Goal: Transaction & Acquisition: Purchase product/service

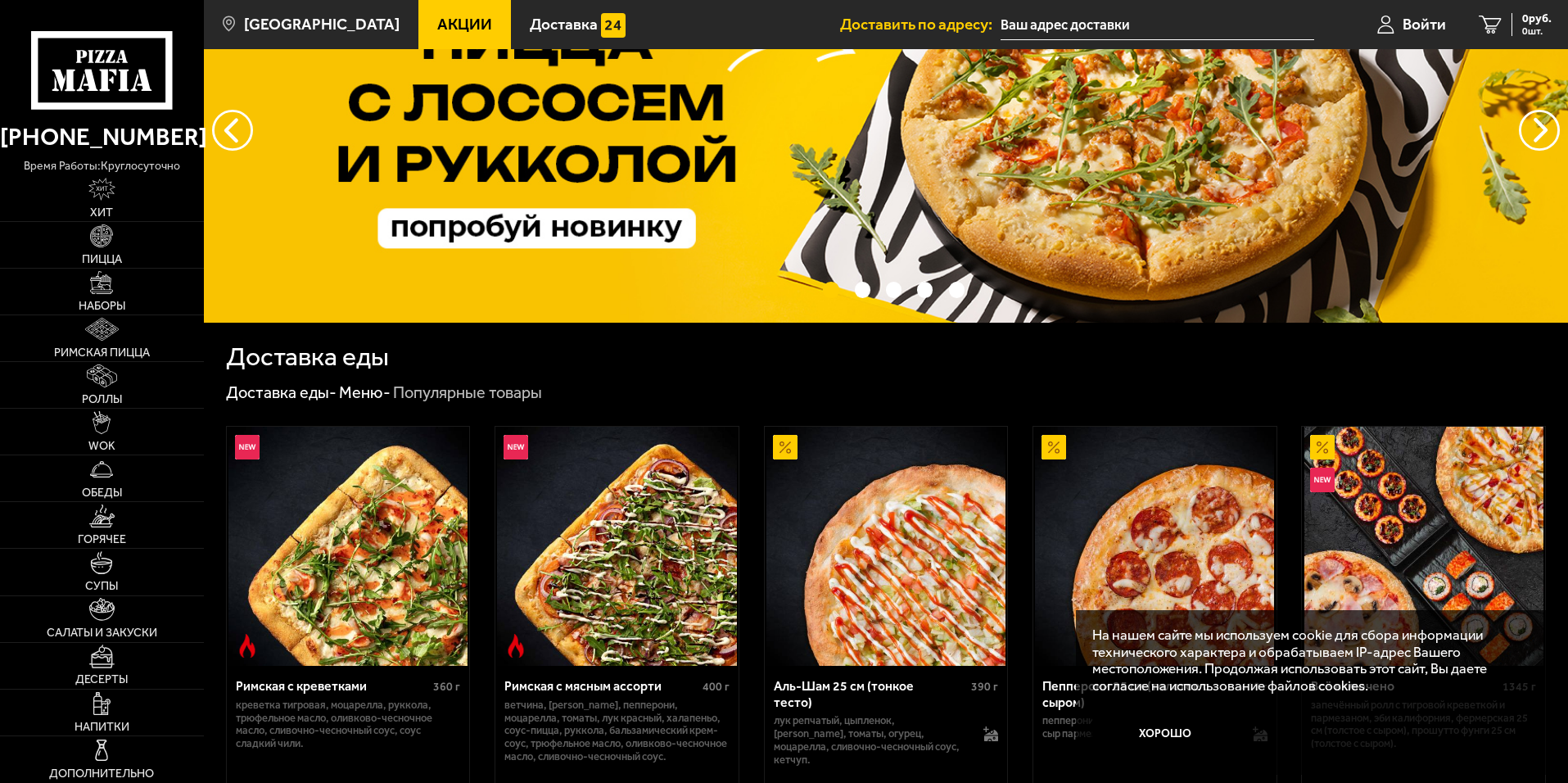
scroll to position [245, 0]
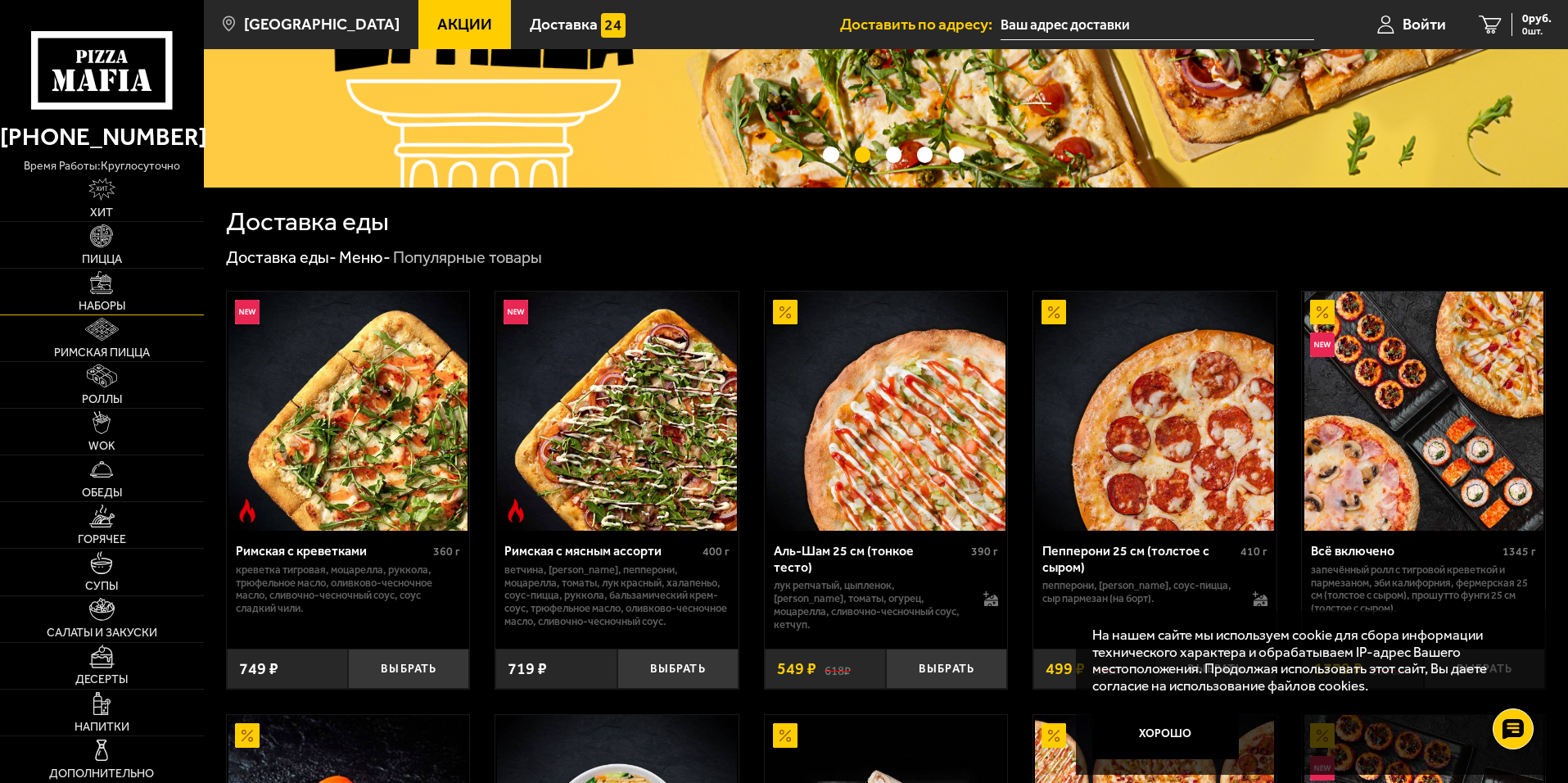
click at [129, 281] on link "Наборы" at bounding box center [102, 291] width 204 height 46
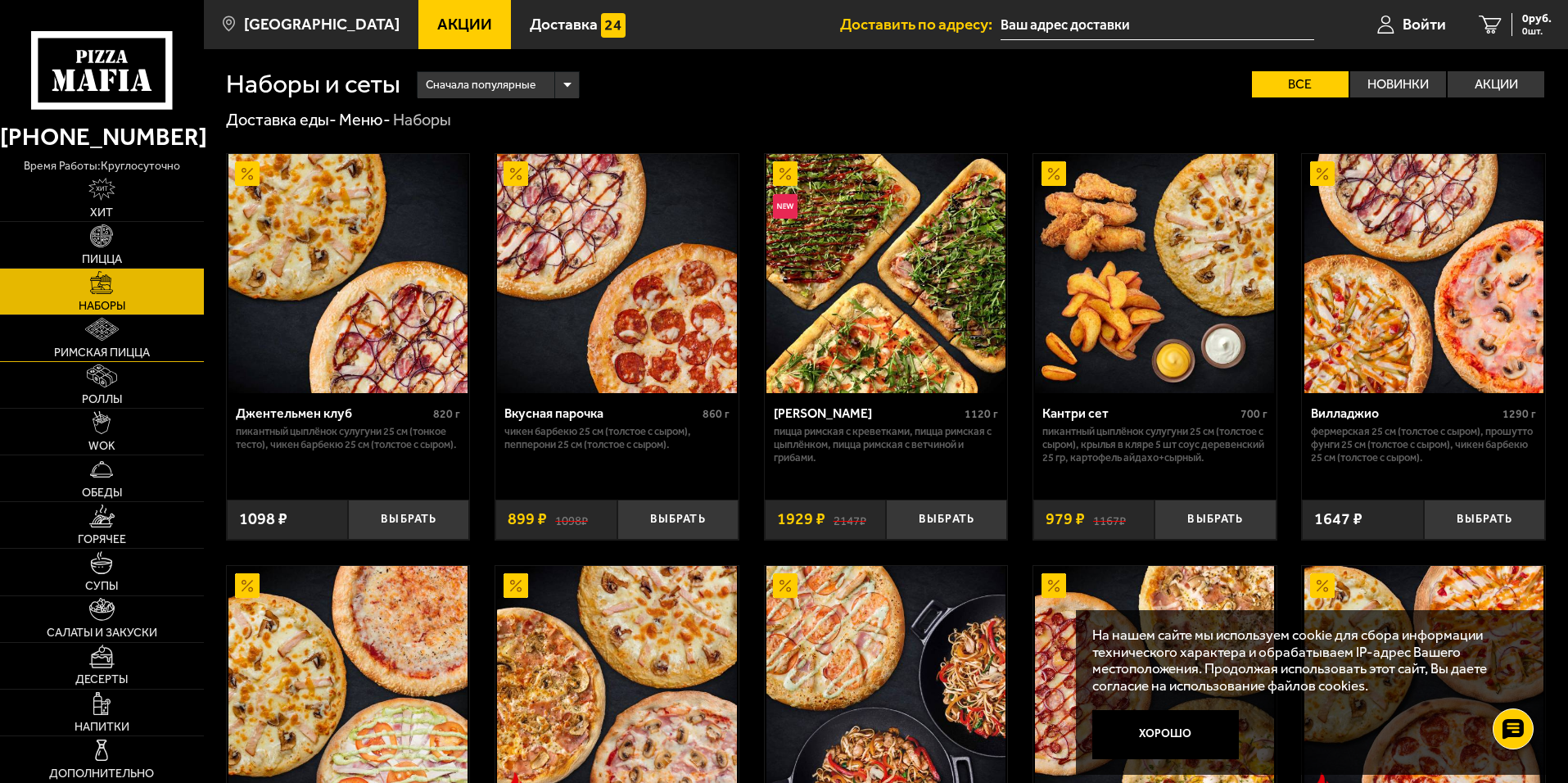
click at [147, 352] on span "Римская пицца" at bounding box center [102, 353] width 95 height 11
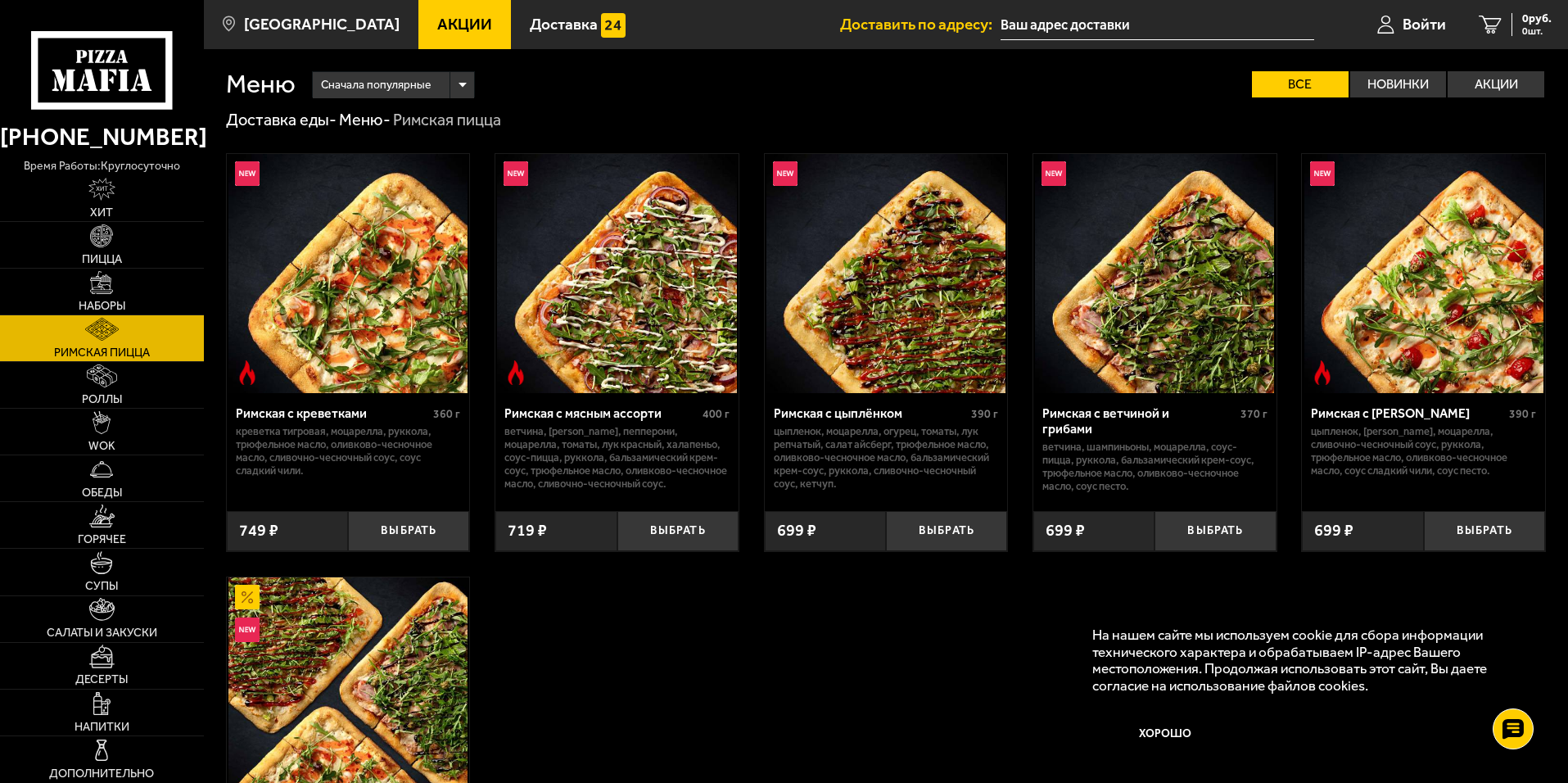
scroll to position [82, 0]
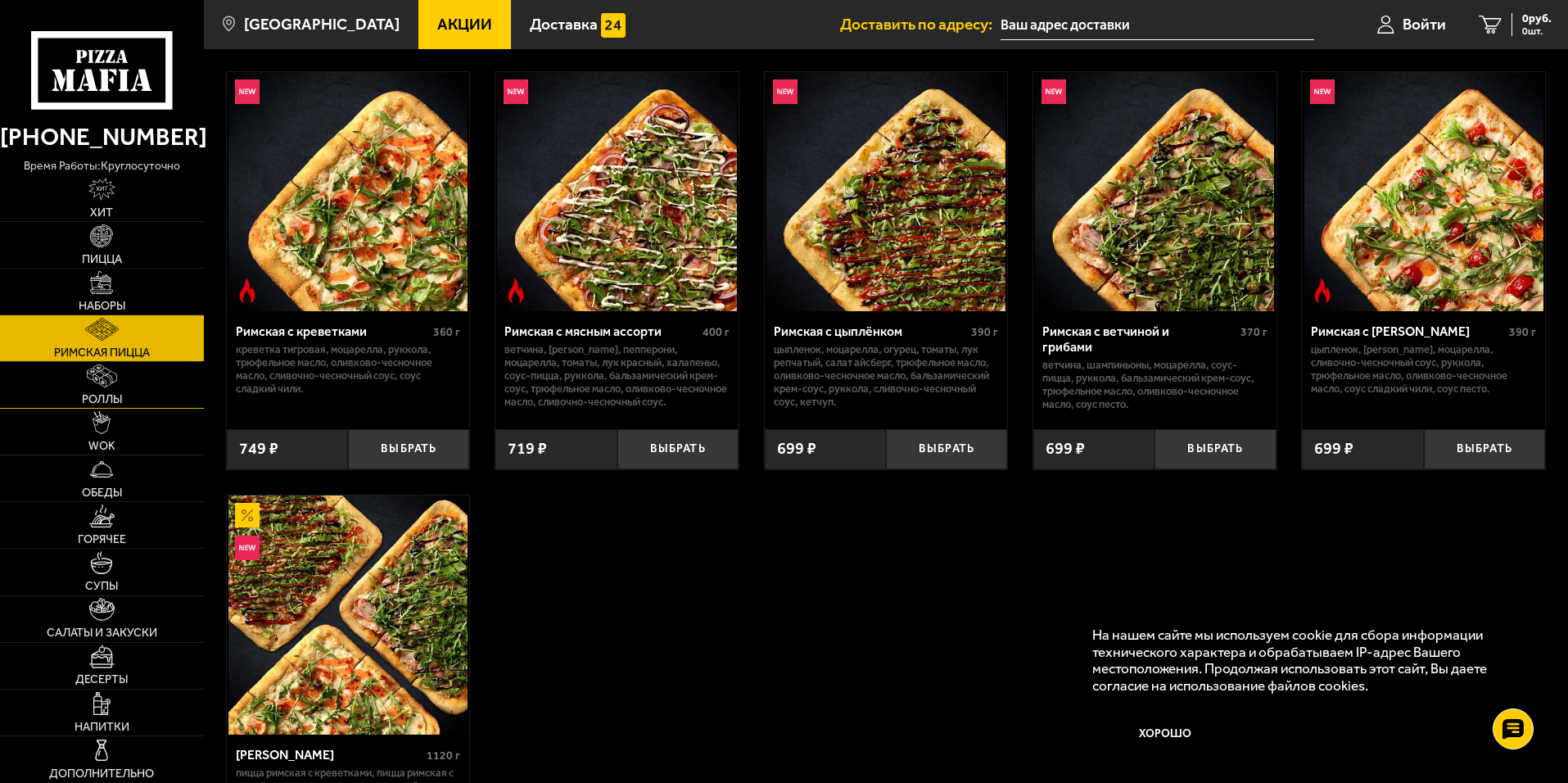
click at [161, 390] on link "Роллы" at bounding box center [102, 385] width 204 height 46
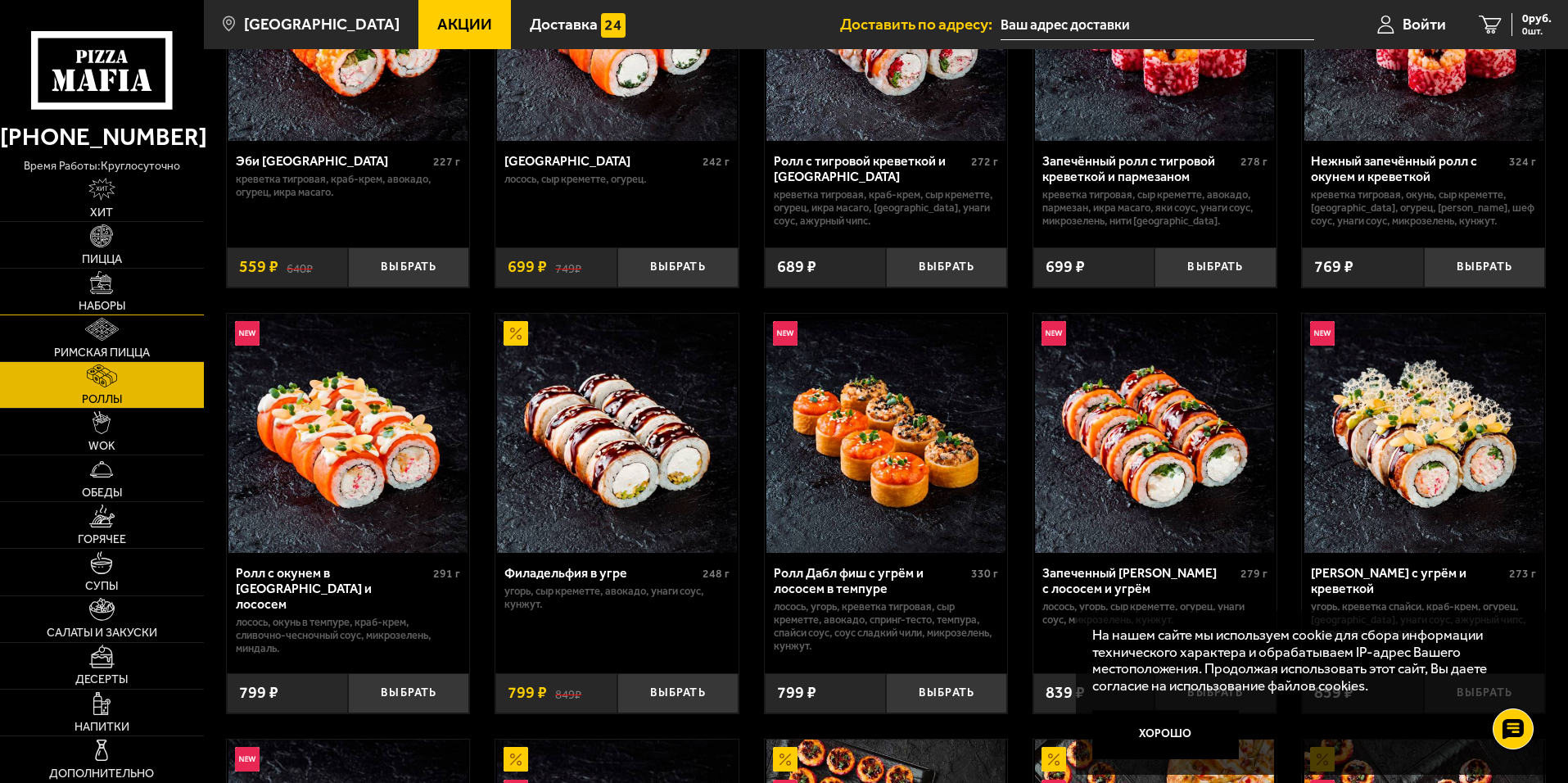
scroll to position [245, 0]
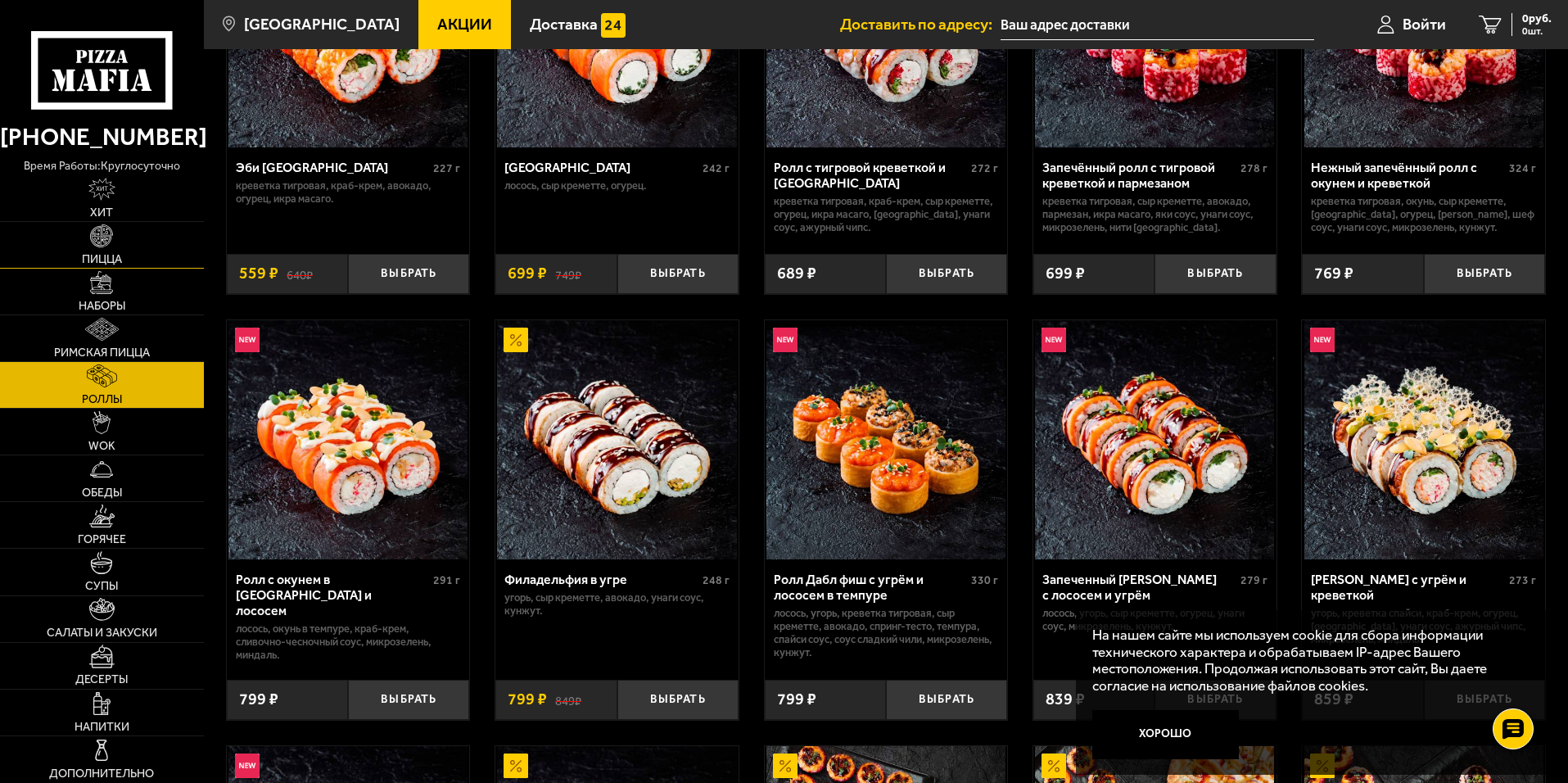
click at [130, 262] on link "Пицца" at bounding box center [102, 245] width 204 height 46
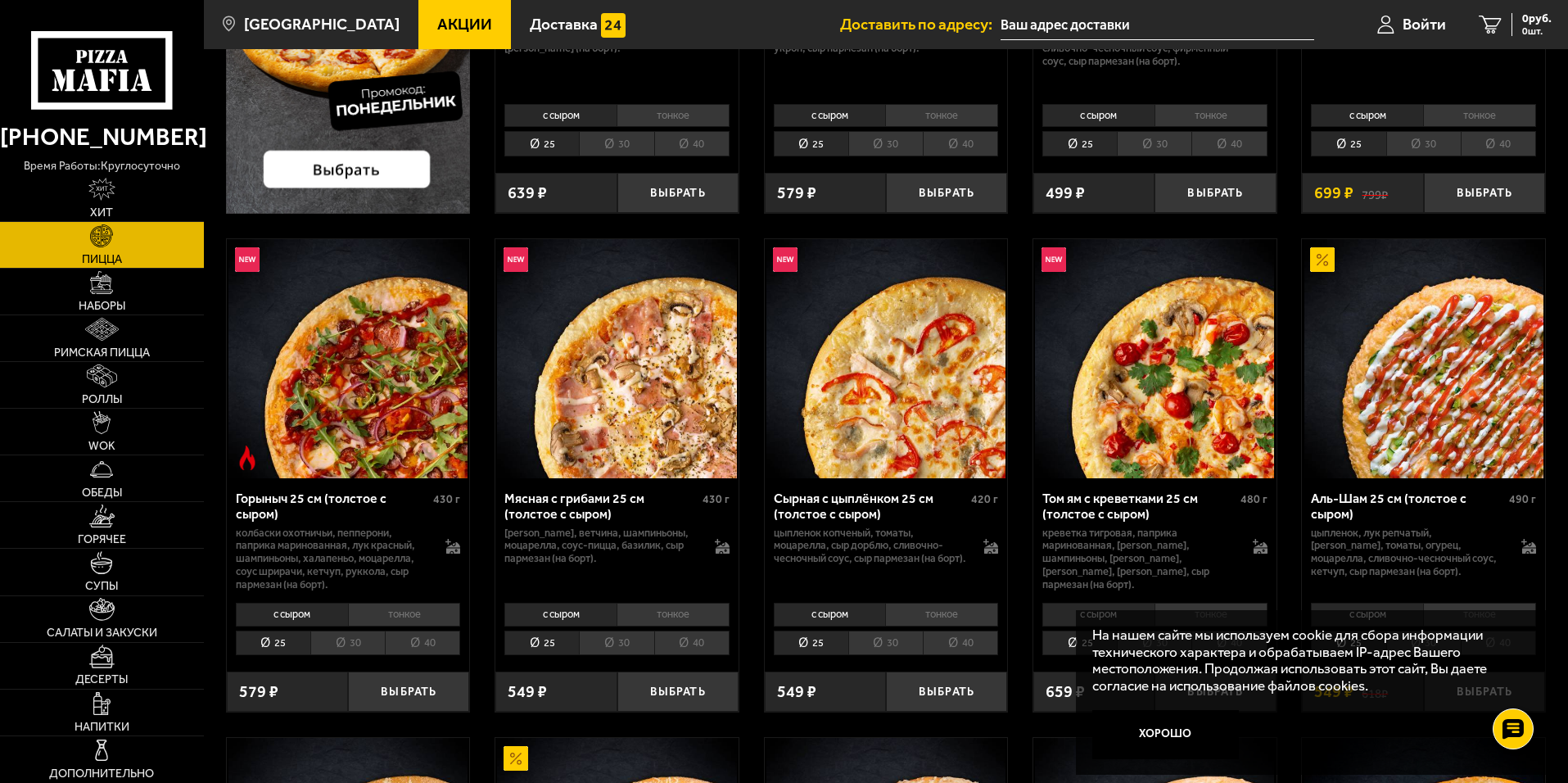
scroll to position [410, 0]
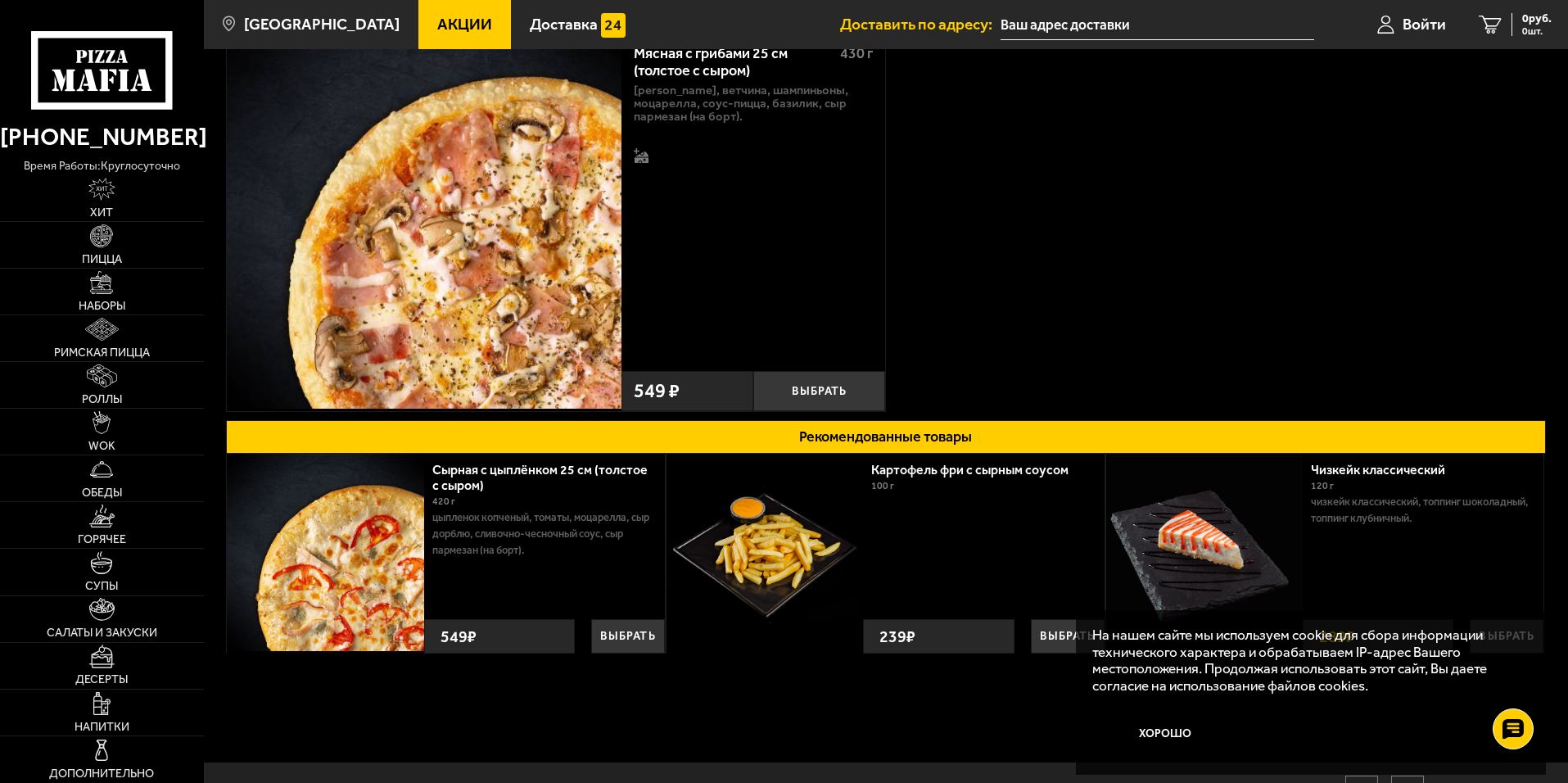
scroll to position [164, 0]
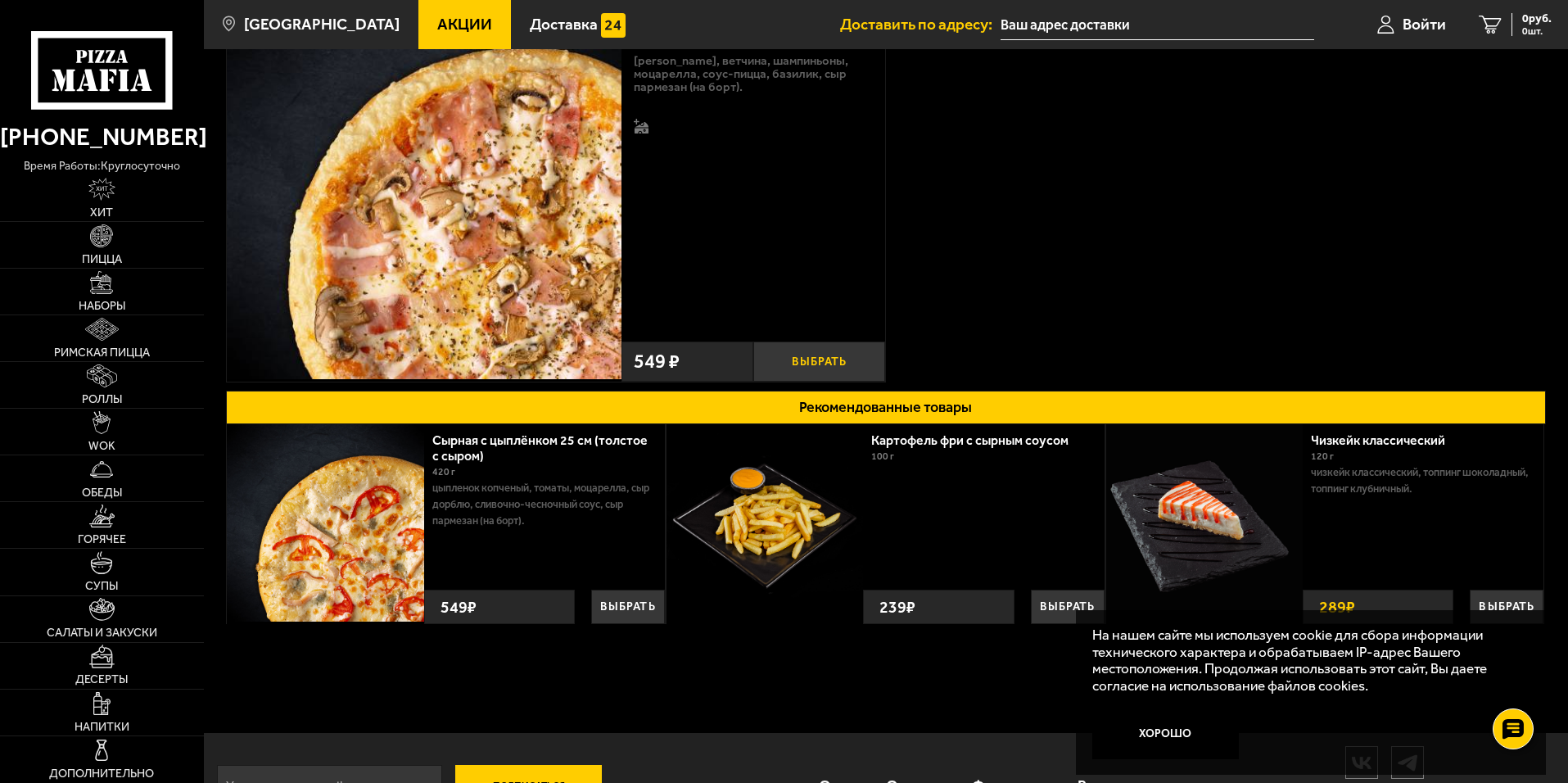
click at [794, 351] on button "Выбрать" at bounding box center [819, 362] width 132 height 40
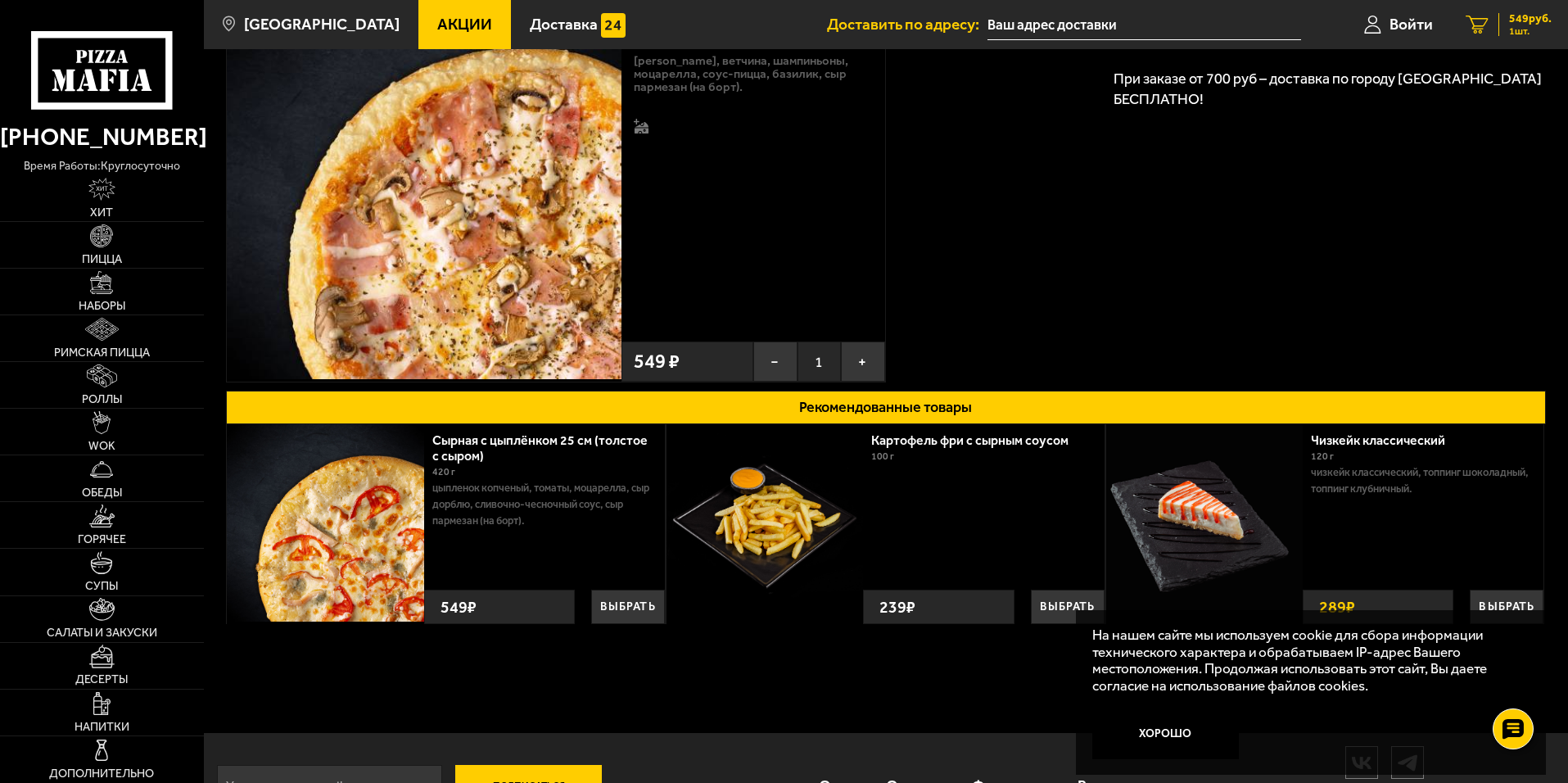
click at [1496, 16] on link "1 549 руб. 1 шт." at bounding box center [1509, 24] width 118 height 49
